Goal: Task Accomplishment & Management: Use online tool/utility

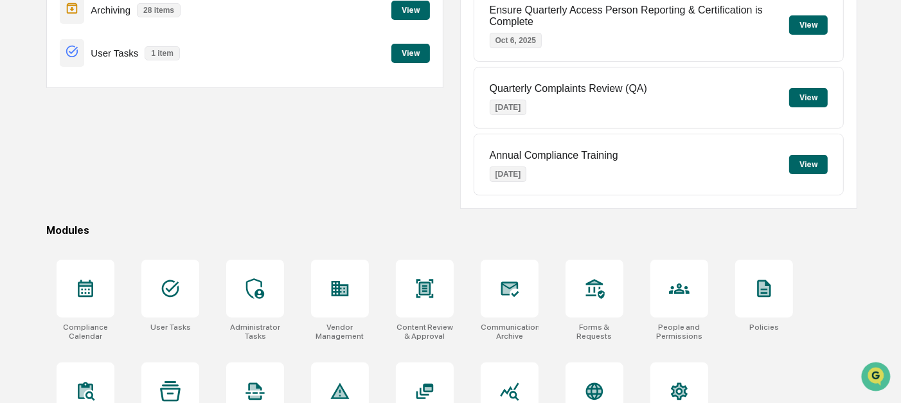
scroll to position [231, 0]
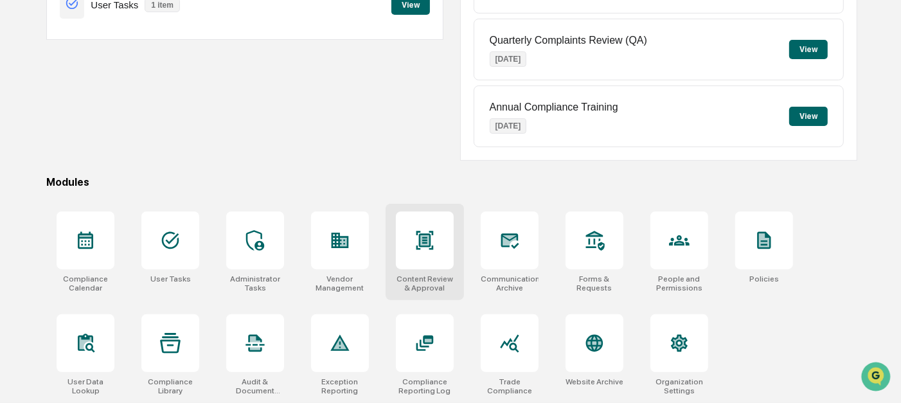
click at [438, 244] on div at bounding box center [425, 240] width 58 height 58
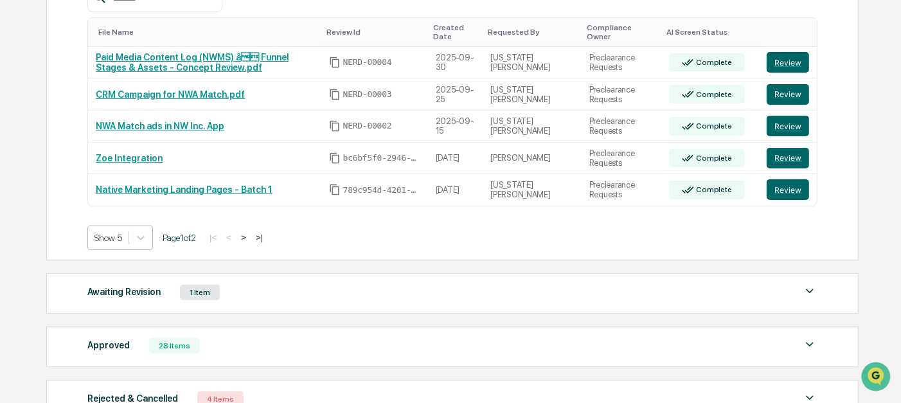
click at [126, 246] on div "Show 5" at bounding box center [108, 238] width 40 height 18
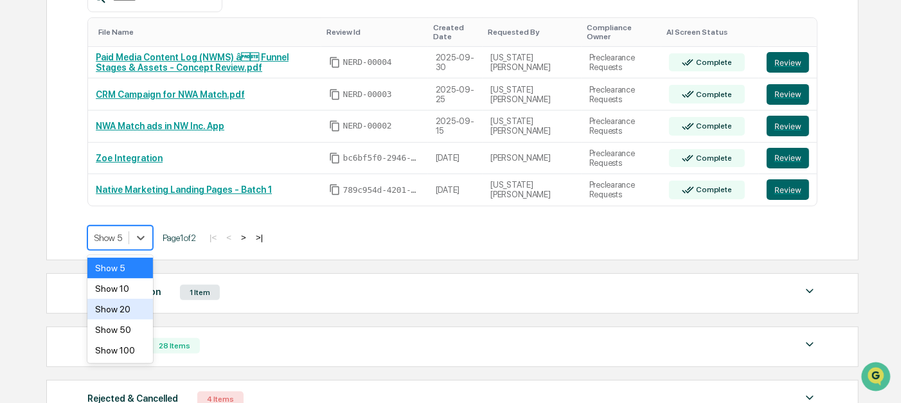
click at [128, 317] on div "Show 20" at bounding box center [120, 309] width 66 height 21
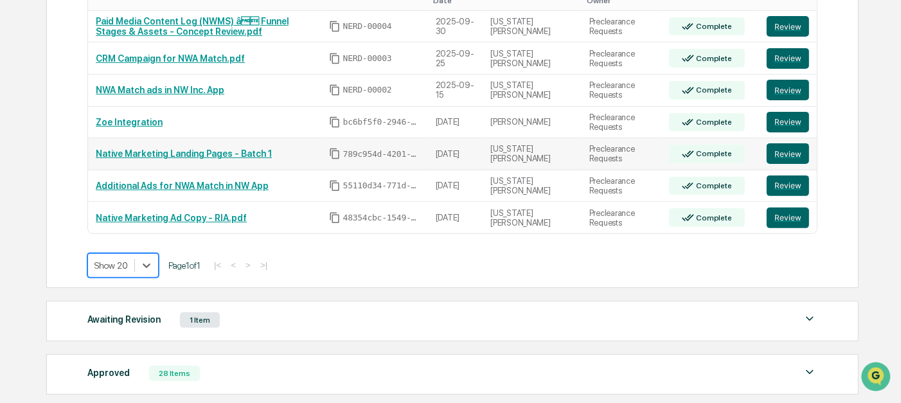
scroll to position [319, 0]
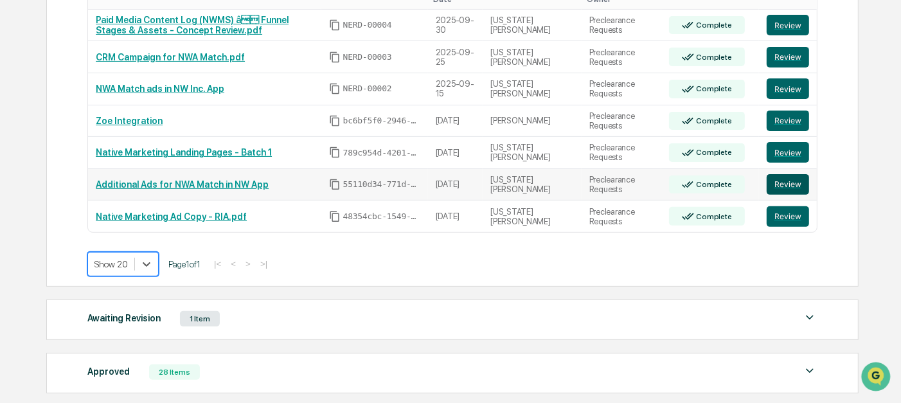
click at [791, 181] on button "Review" at bounding box center [788, 184] width 42 height 21
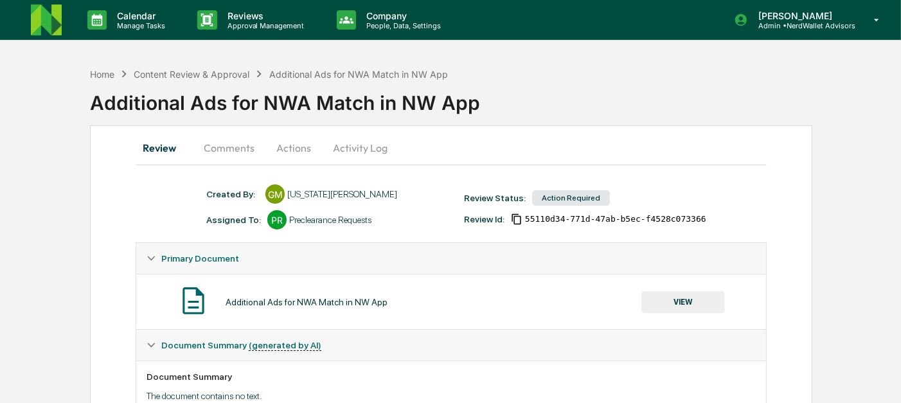
click at [228, 149] on button "Comments" at bounding box center [228, 147] width 71 height 31
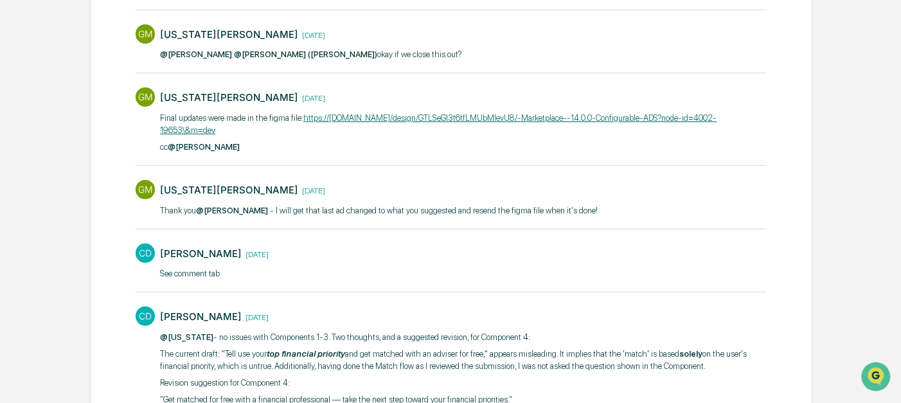
scroll to position [317, 0]
click at [472, 117] on link "https://www.figma.com/design/GTLSeGI3t6tfLMUbMIevU8/-Marketplace--14.0.0-Config…" at bounding box center [438, 123] width 557 height 22
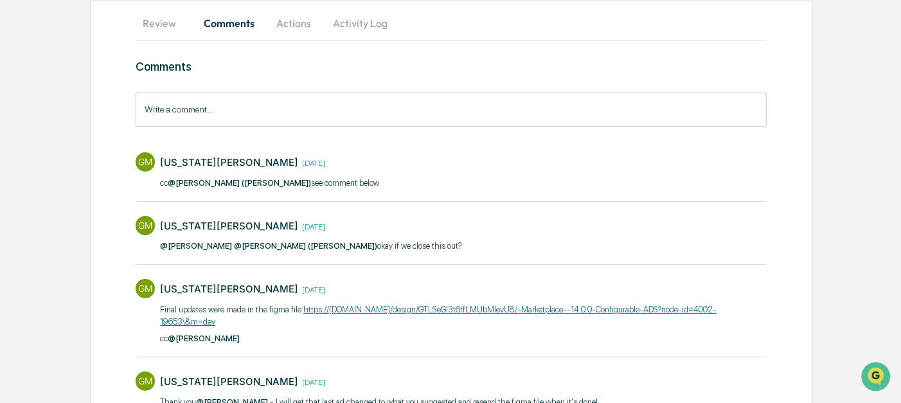
scroll to position [0, 0]
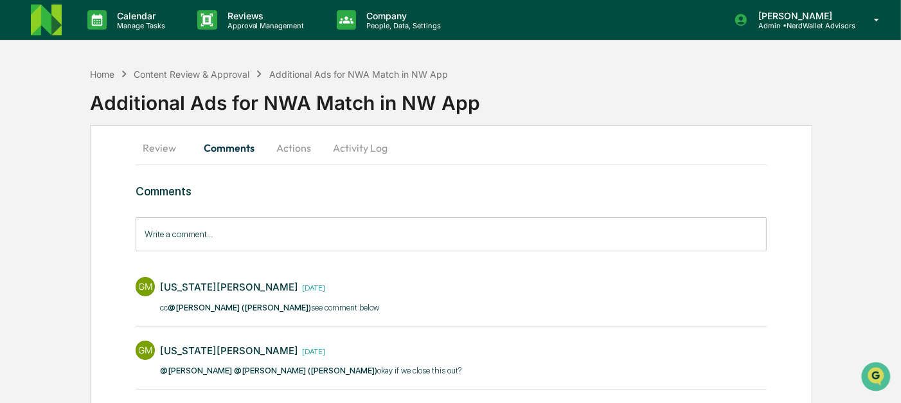
click at [437, 107] on div "Additional Ads for NWA Match in NW App" at bounding box center [495, 97] width 811 height 33
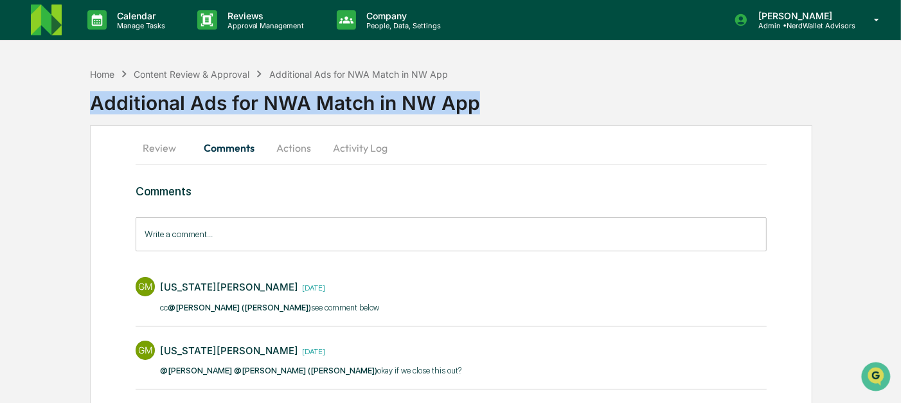
click at [437, 107] on div "Additional Ads for NWA Match in NW App" at bounding box center [495, 97] width 811 height 33
copy div "Additional Ads for NWA Match in NW App"
click at [600, 108] on div "Additional Ads for NWA Match in NW App" at bounding box center [495, 97] width 811 height 33
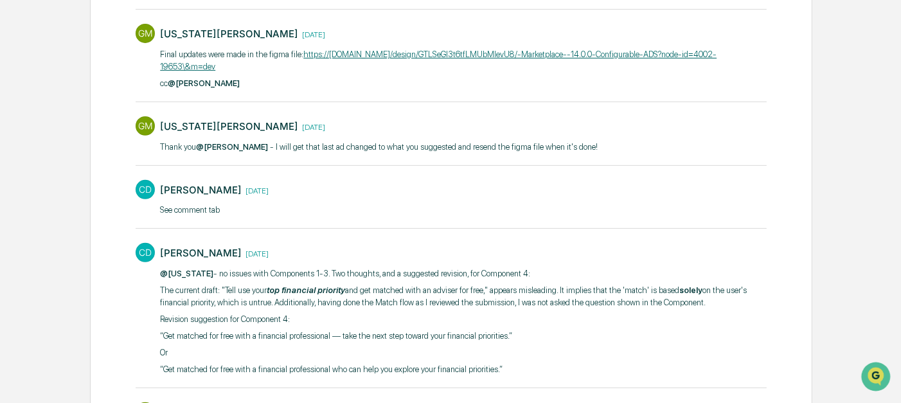
scroll to position [345, 0]
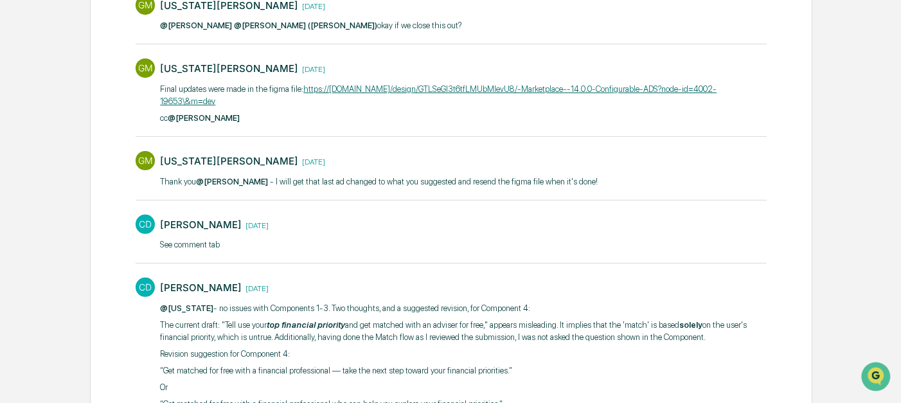
click at [80, 220] on div "Home Content Review & Approval Additional Ads for NWA Match in NW App Additiona…" at bounding box center [450, 175] width 901 height 919
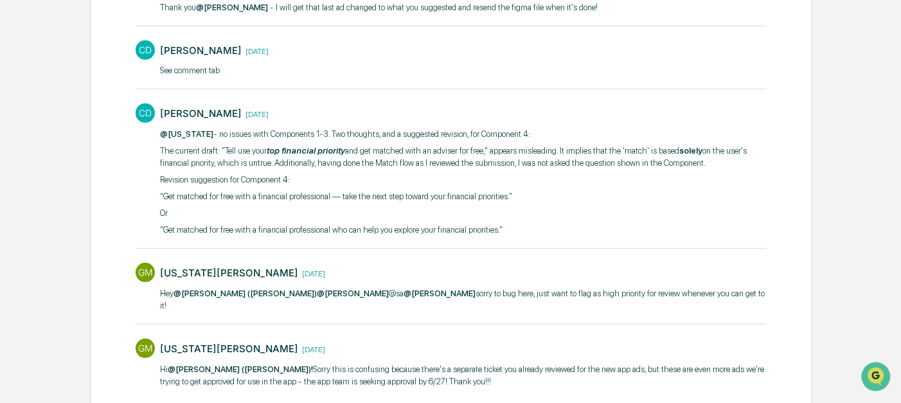
scroll to position [0, 0]
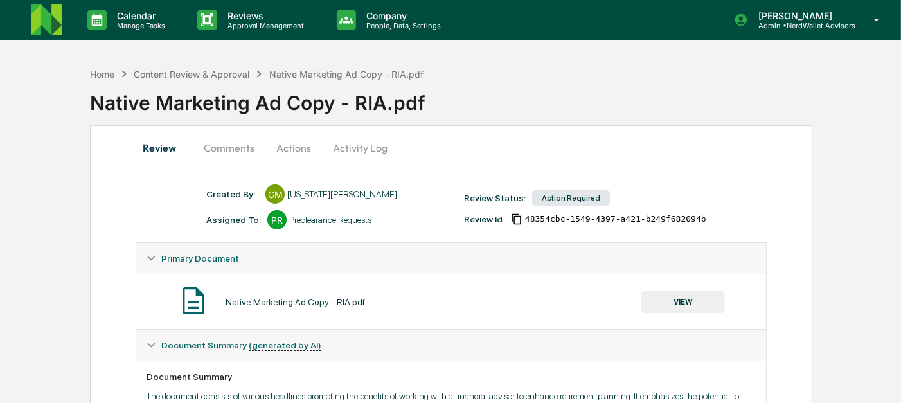
click at [295, 141] on button "Actions" at bounding box center [294, 147] width 58 height 31
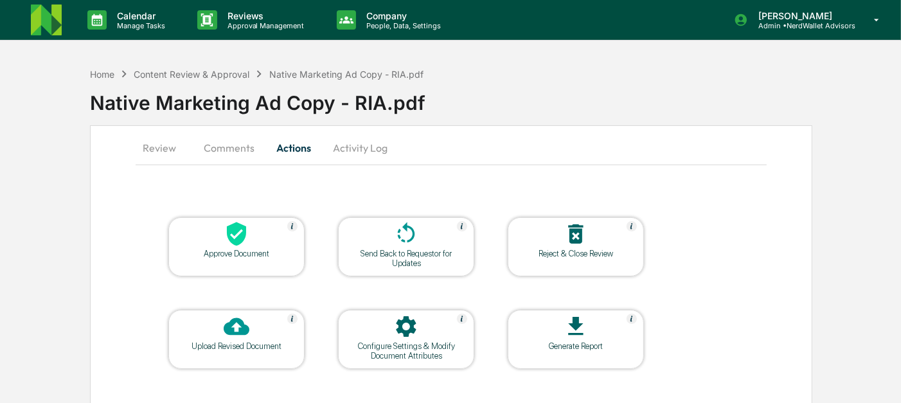
click at [220, 243] on div at bounding box center [236, 235] width 129 height 28
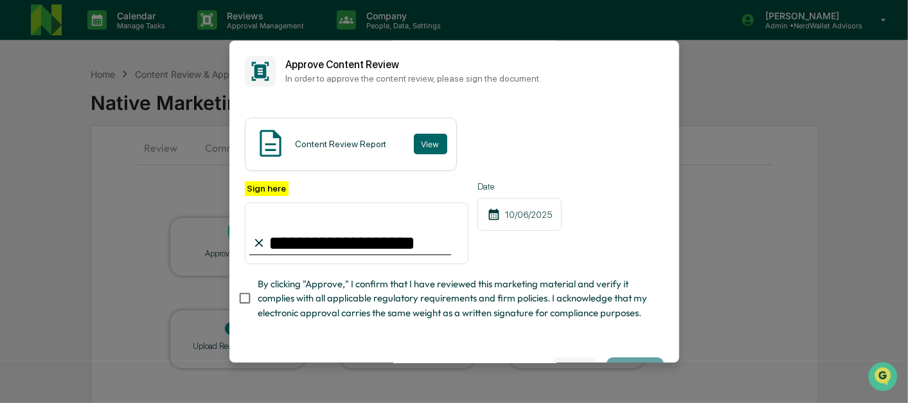
type input "**********"
click at [571, 150] on div "Content Review Report View" at bounding box center [454, 144] width 419 height 53
click at [303, 308] on span "By clicking "Approve," I confirm that I have reviewed this marketing material a…" at bounding box center [456, 298] width 396 height 43
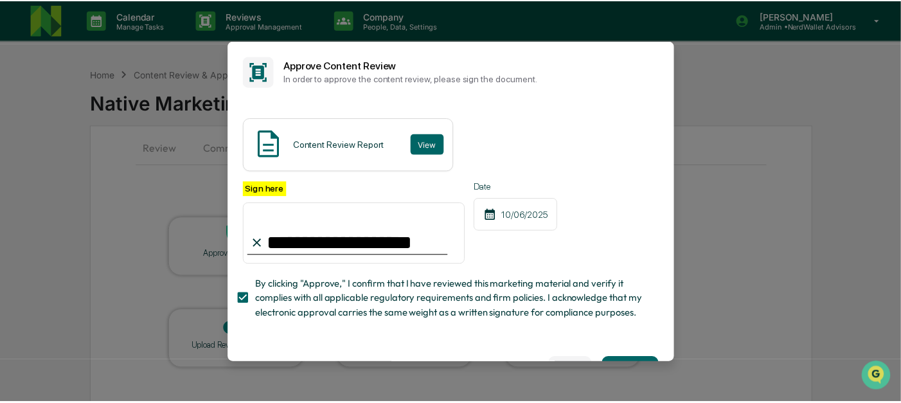
scroll to position [61, 0]
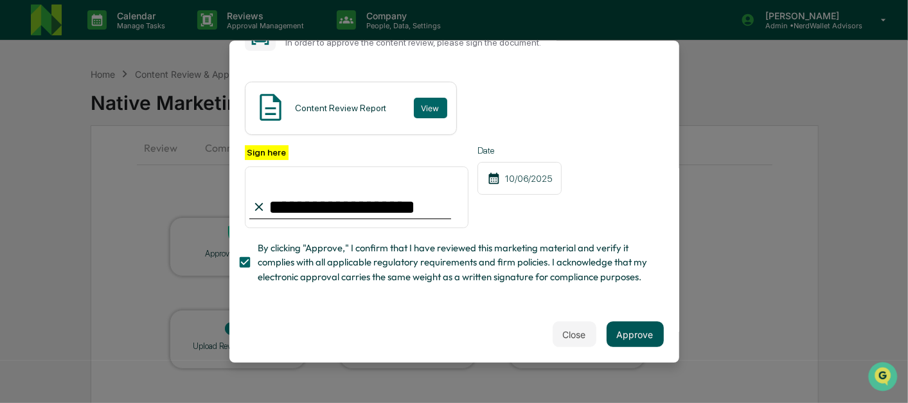
click at [611, 325] on button "Approve" at bounding box center [635, 334] width 57 height 26
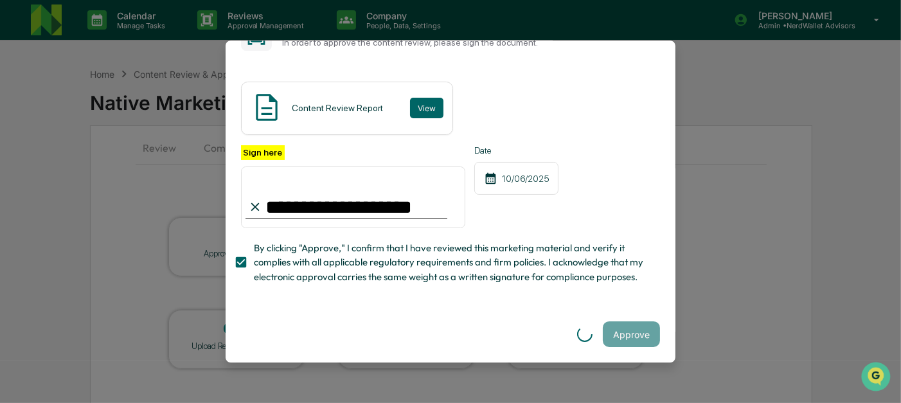
scroll to position [0, 0]
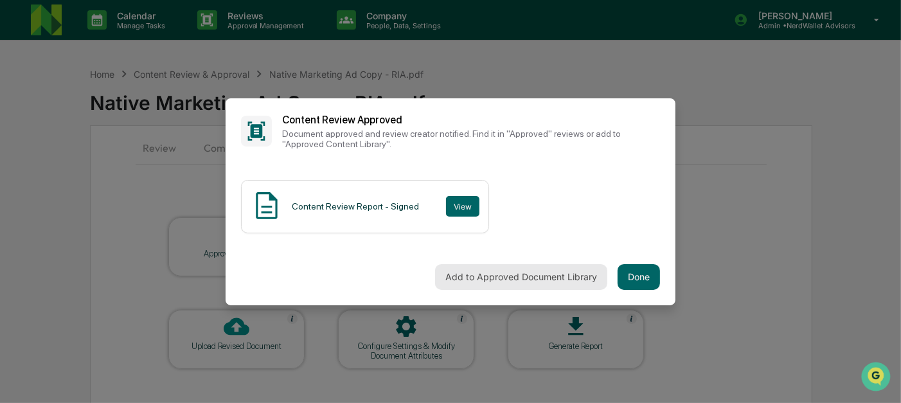
click at [530, 274] on button "Add to Approved Document Library" at bounding box center [521, 277] width 172 height 26
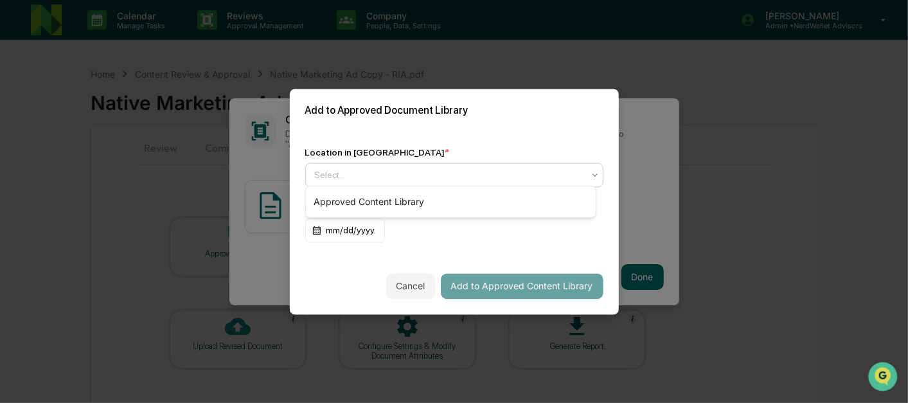
click at [387, 172] on div at bounding box center [449, 174] width 269 height 13
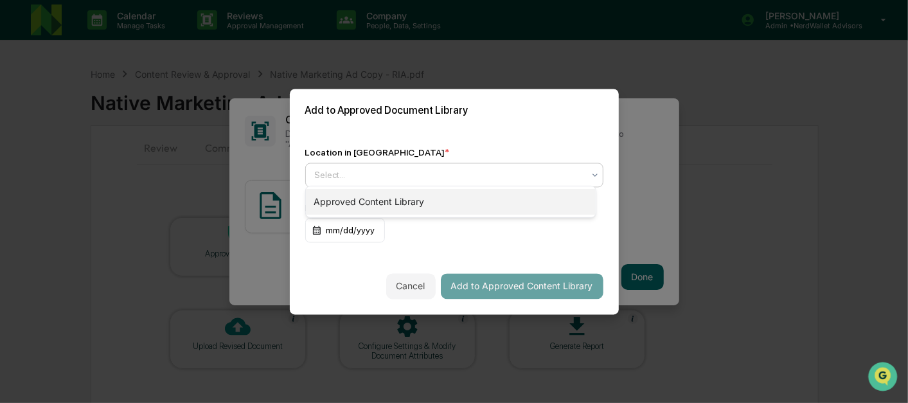
click at [384, 207] on div "Approved Content Library" at bounding box center [451, 202] width 290 height 26
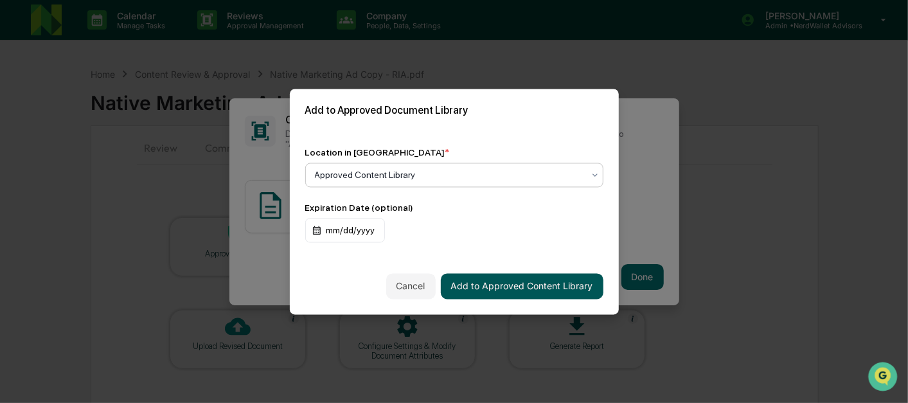
click at [516, 292] on button "Add to Approved Content Library" at bounding box center [522, 286] width 163 height 26
